Goal: Task Accomplishment & Management: Manage account settings

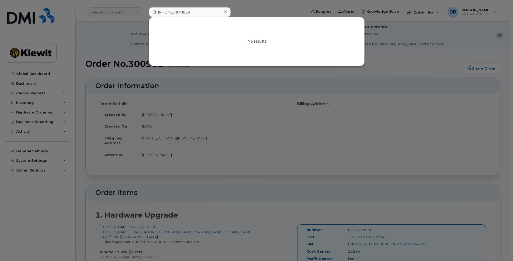
scroll to position [54, 0]
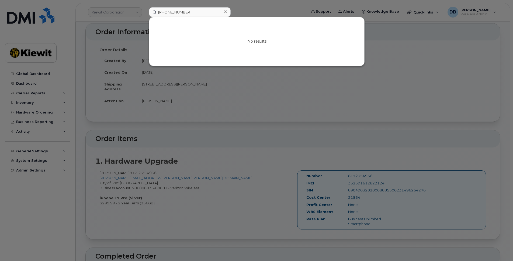
click at [225, 11] on icon at bounding box center [225, 12] width 3 height 4
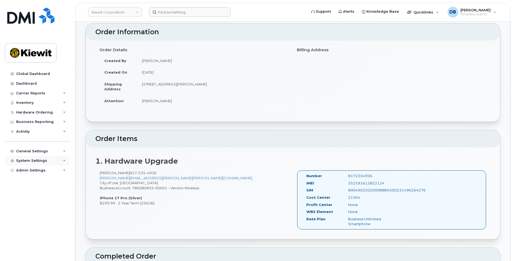
click at [39, 160] on div "System Settings" at bounding box center [31, 160] width 31 height 4
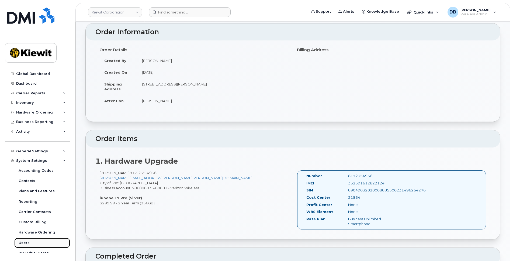
click at [24, 240] on div "Users" at bounding box center [24, 242] width 11 height 5
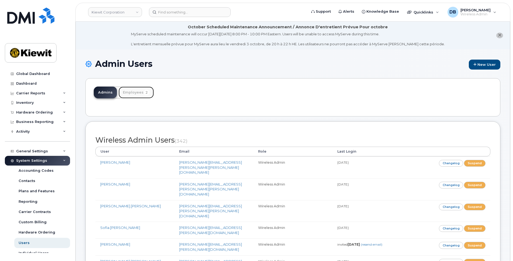
click at [130, 93] on link "Employees 2" at bounding box center [136, 92] width 35 height 12
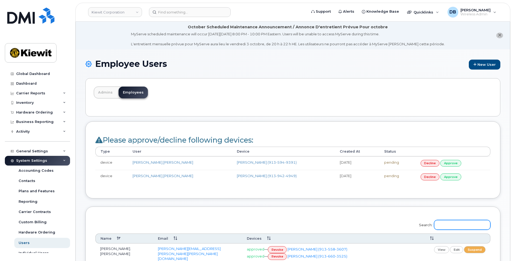
click at [460, 225] on input "Search:" at bounding box center [462, 225] width 56 height 10
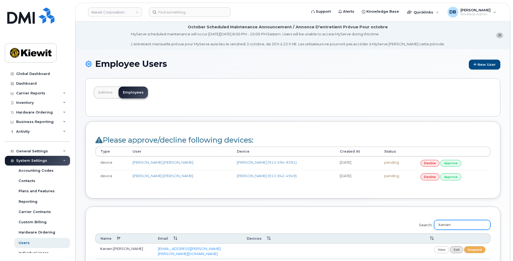
type input "karsen"
click at [455, 251] on link "edit" at bounding box center [456, 249] width 13 height 7
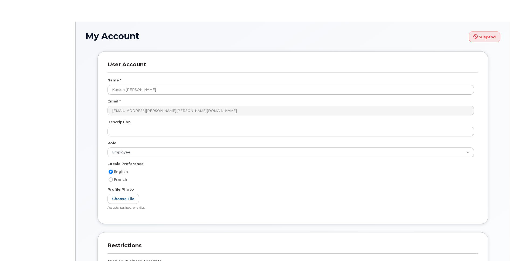
select select
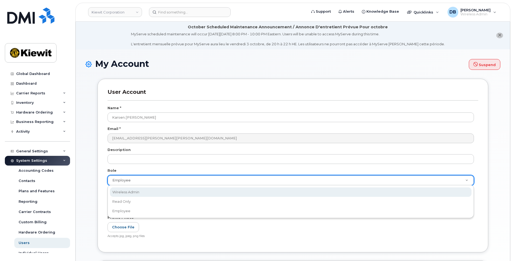
select select "wireless_admin"
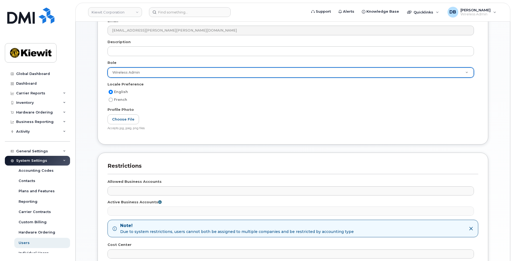
scroll to position [199, 0]
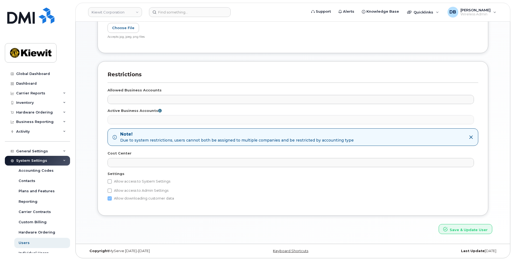
click at [110, 178] on label "Allow access to System Settings" at bounding box center [138, 181] width 63 height 6
click at [110, 179] on input "Allow access to System Settings" at bounding box center [109, 181] width 4 height 4
checkbox input "true"
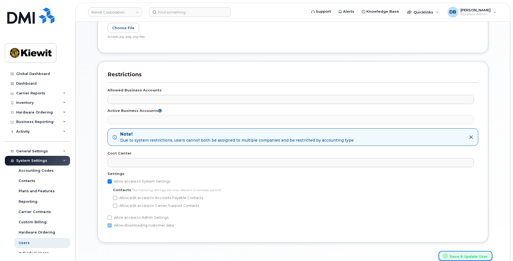
click at [457, 253] on button "Save & Update User" at bounding box center [466, 256] width 54 height 10
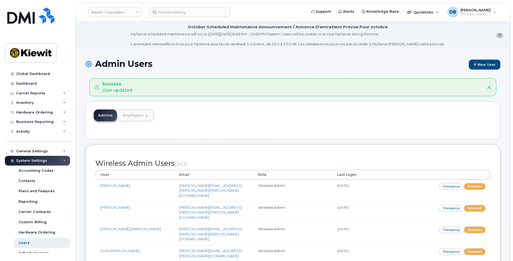
click at [97, 45] on li "October Scheduled Maintenance Announcement / Annonce D'entretient Prévue Pour o…" at bounding box center [293, 36] width 434 height 28
